Goal: Communication & Community: Answer question/provide support

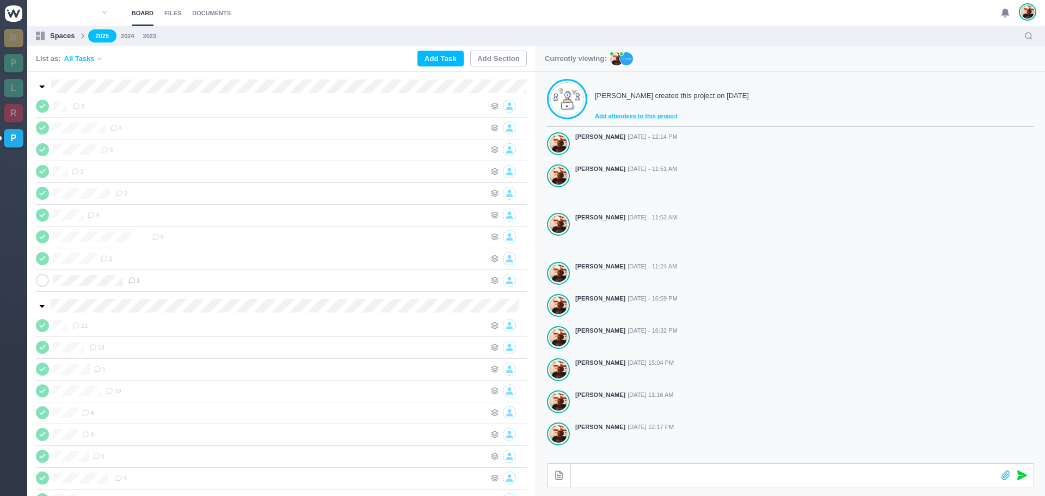
scroll to position [174, 0]
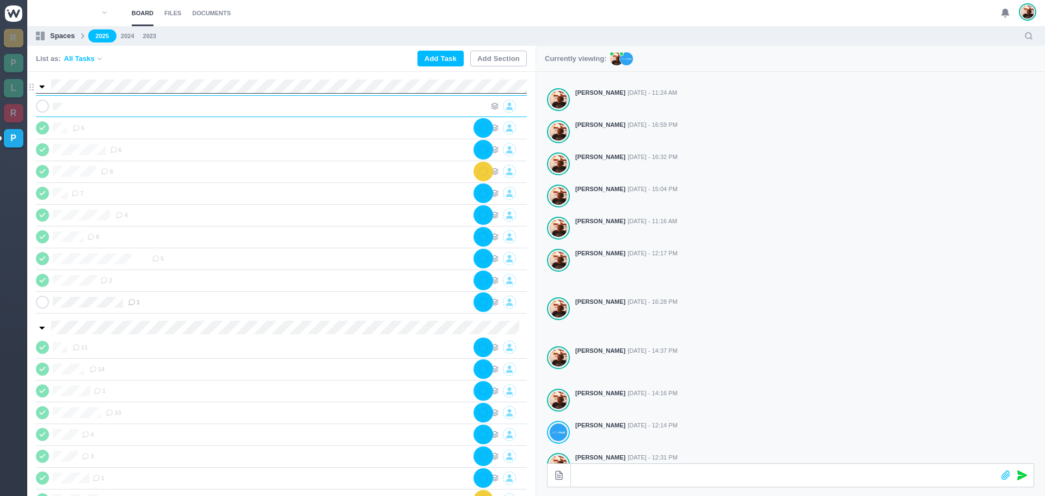
scroll to position [0, 1]
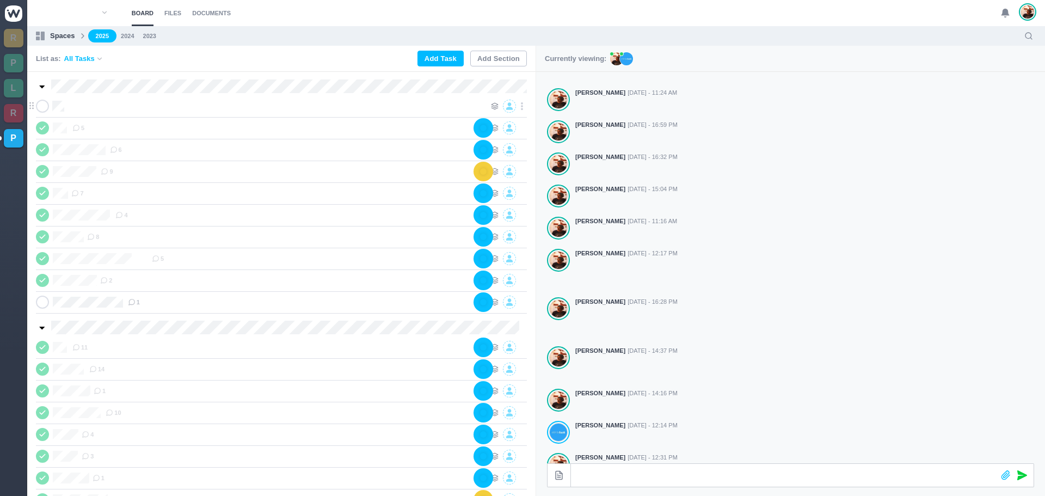
click at [179, 111] on div at bounding box center [277, 106] width 418 height 13
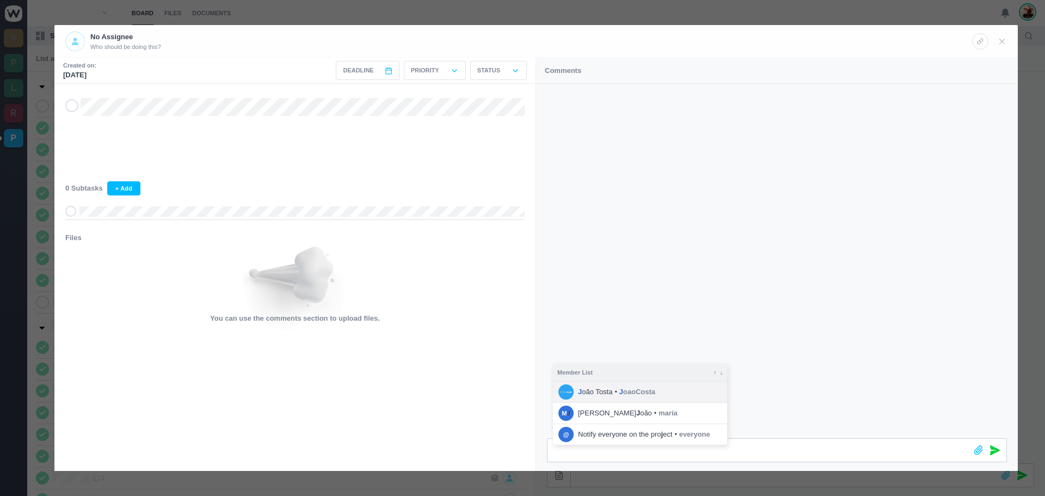
click at [657, 391] on li "J oão Tosta • J oaoCosta" at bounding box center [640, 392] width 174 height 21
click at [999, 447] on icon at bounding box center [995, 450] width 10 height 10
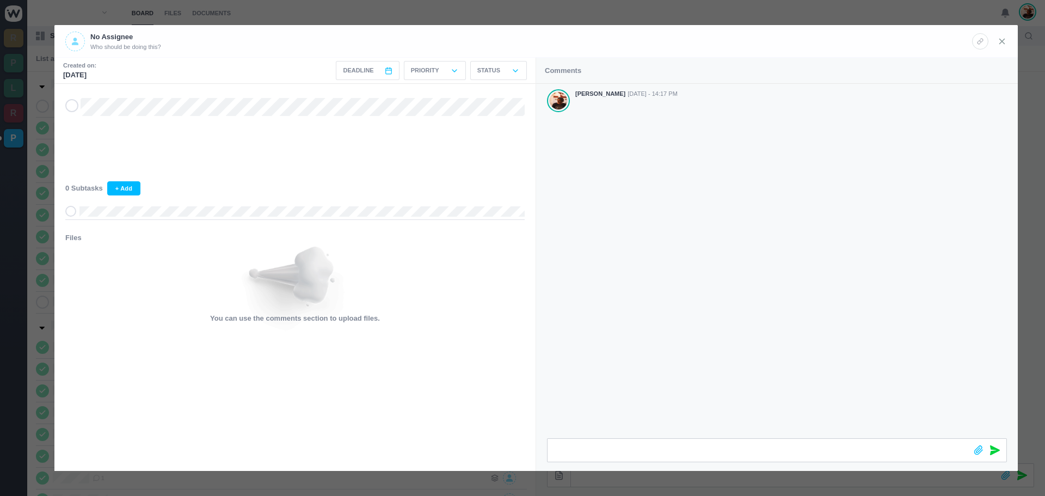
click at [1004, 44] on icon at bounding box center [1002, 41] width 10 height 10
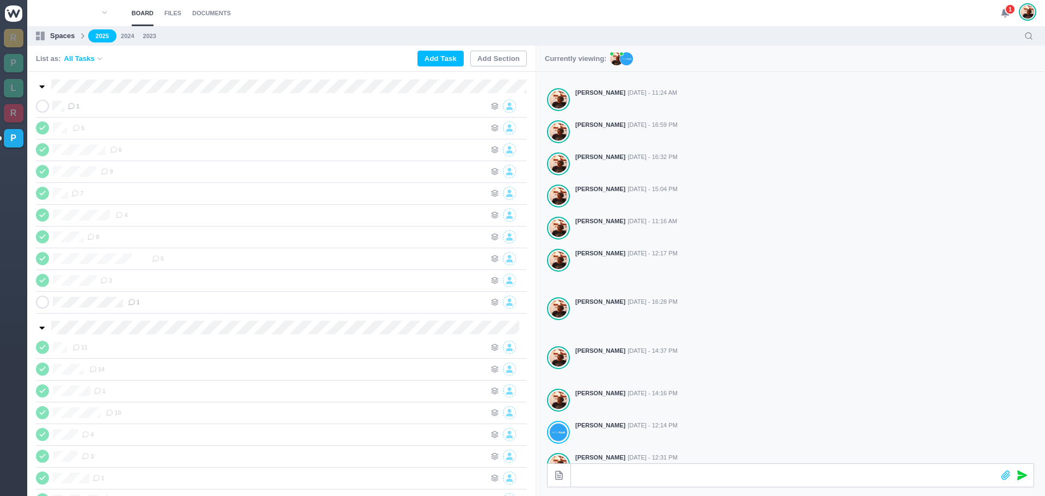
click at [1002, 9] on icon at bounding box center [1006, 13] width 10 height 10
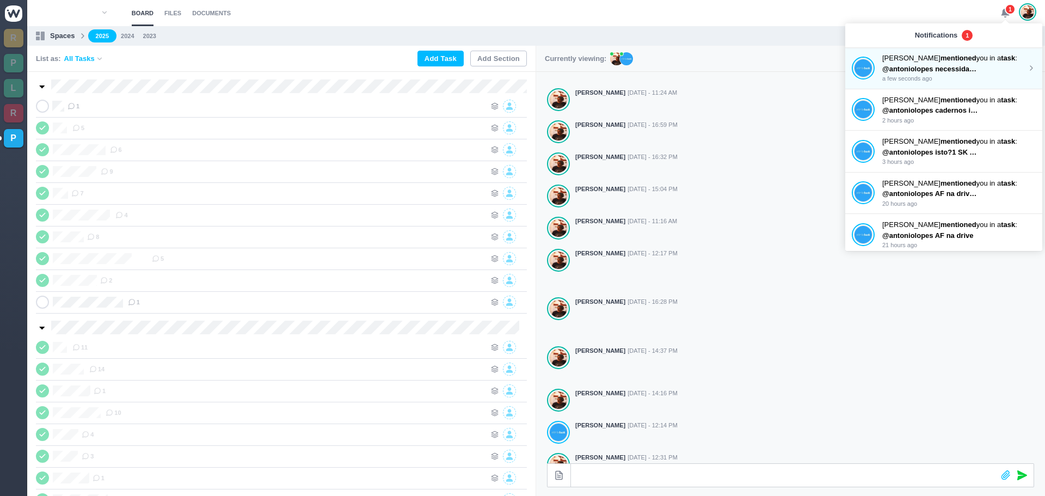
click at [918, 65] on span "@antoniolopes necessidades- toda a family font utilizada; ou todos os textos ve…" at bounding box center [1033, 69] width 303 height 8
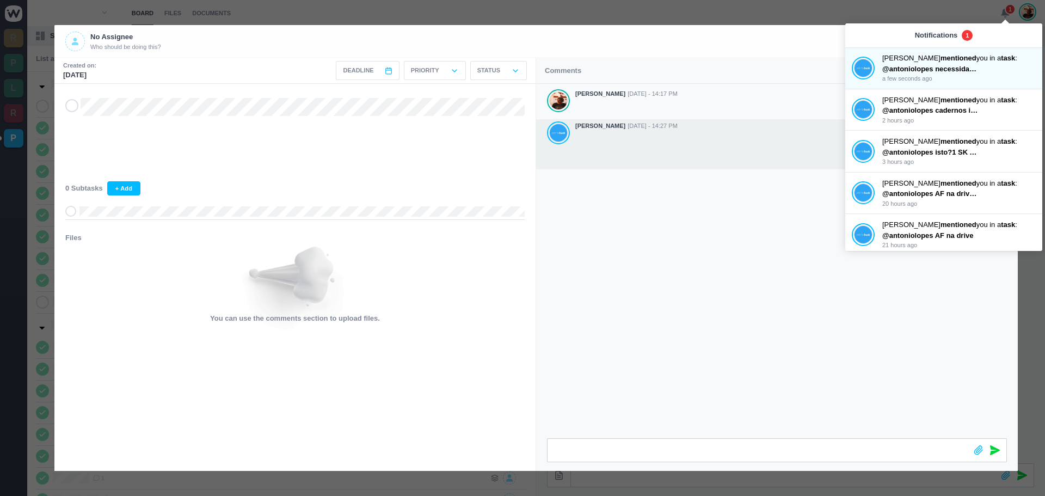
click at [771, 163] on div at bounding box center [791, 150] width 432 height 36
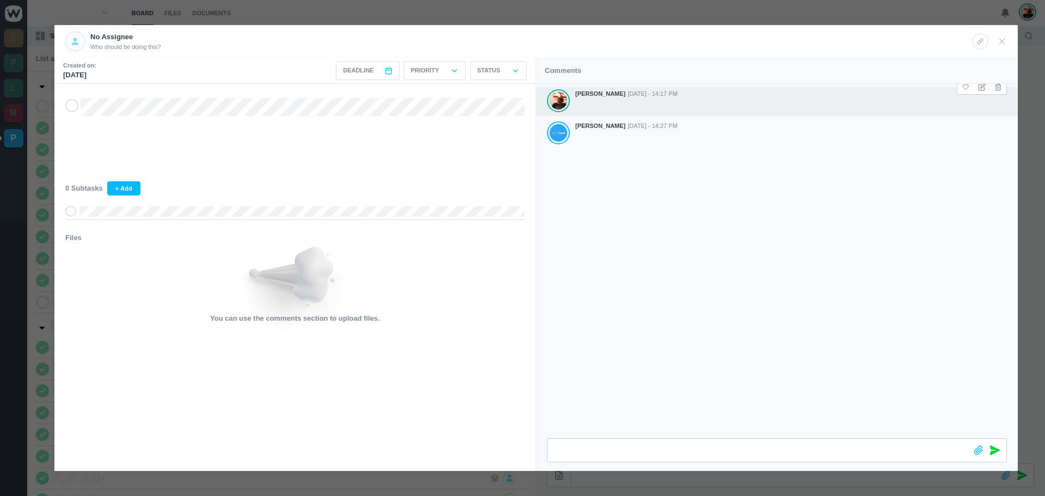
click at [857, 105] on div at bounding box center [791, 107] width 432 height 15
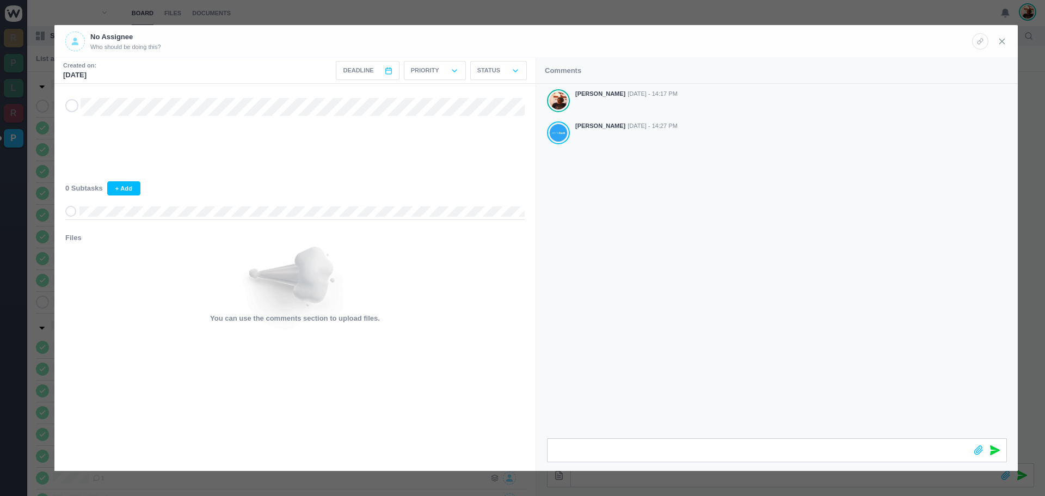
click at [1001, 41] on icon at bounding box center [1002, 41] width 10 height 10
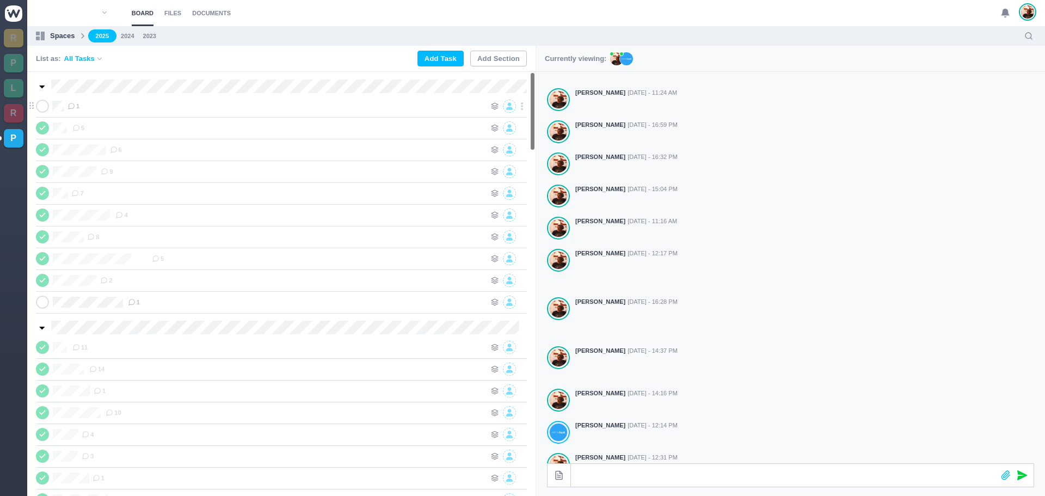
click at [48, 108] on span at bounding box center [42, 106] width 13 height 13
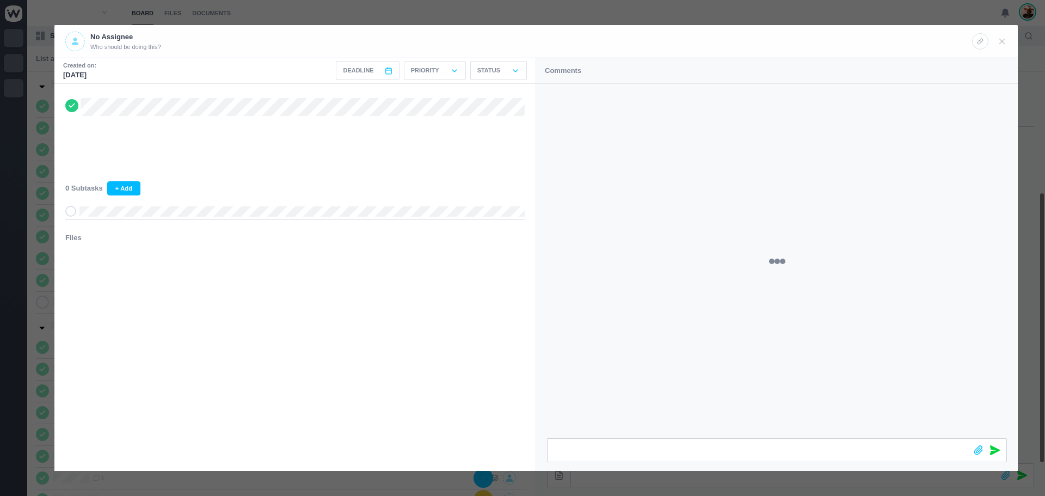
scroll to position [174, 0]
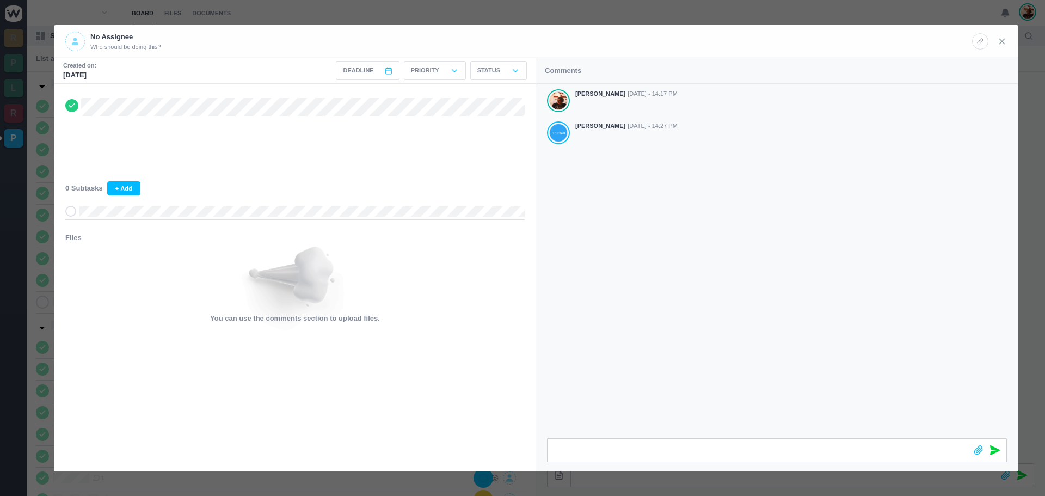
click at [1001, 42] on icon at bounding box center [1002, 41] width 10 height 10
